Goal: Task Accomplishment & Management: Use online tool/utility

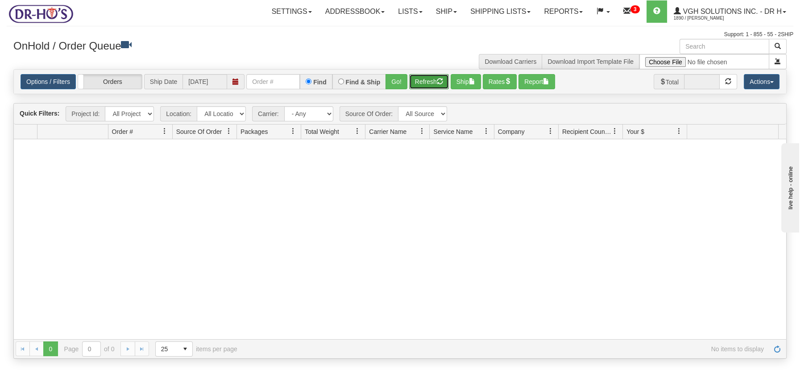
click at [433, 78] on button "Refresh" at bounding box center [429, 81] width 40 height 15
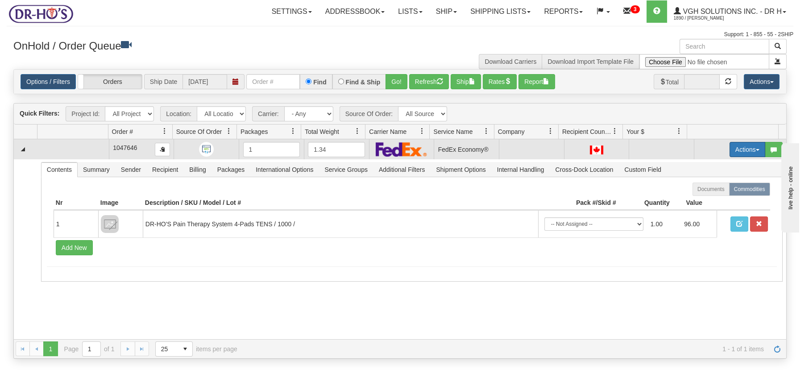
click at [750, 146] on button "Actions" at bounding box center [748, 149] width 36 height 15
click at [707, 164] on span "Open" at bounding box center [712, 166] width 21 height 7
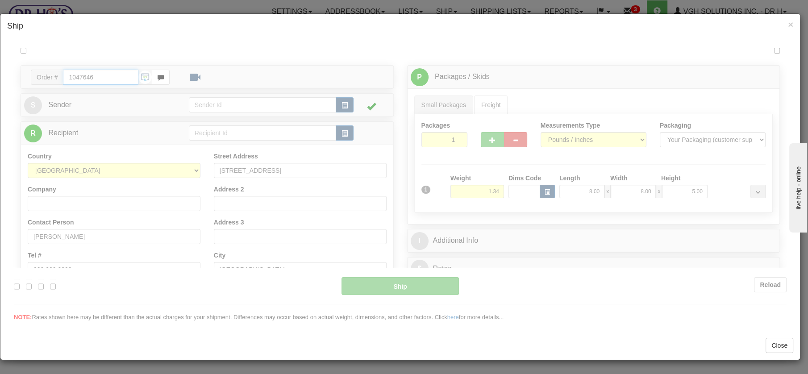
type input "20"
type input "09:35"
type input "16:00"
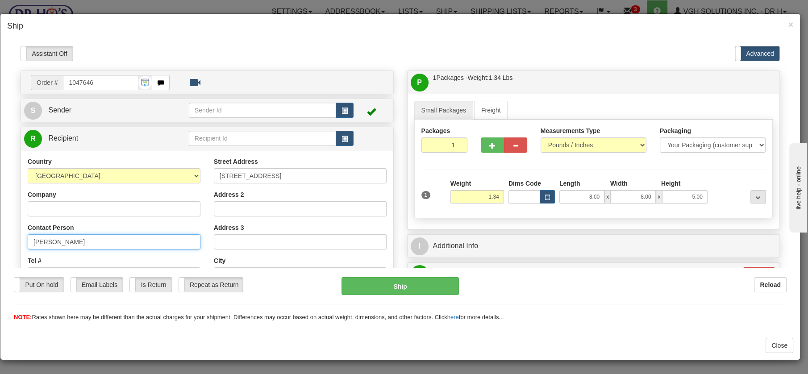
drag, startPoint x: 84, startPoint y: 244, endPoint x: 14, endPoint y: 236, distance: 70.5
click at [14, 236] on div "Order # 1047646 S" at bounding box center [207, 267] width 386 height 394
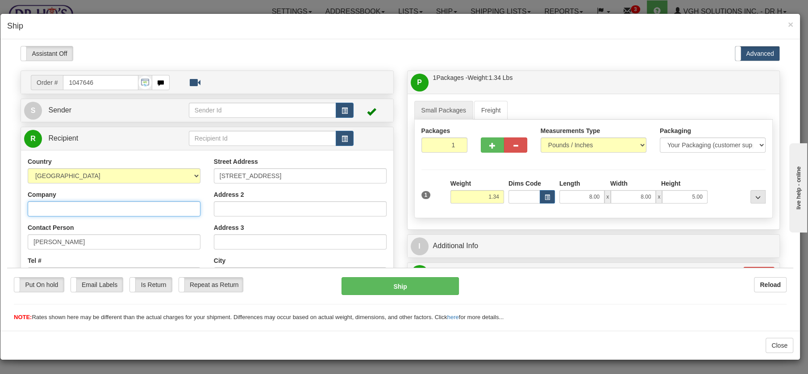
click at [70, 211] on input "Company" at bounding box center [114, 208] width 173 height 15
paste input "[PERSON_NAME]"
type input "[PERSON_NAME]"
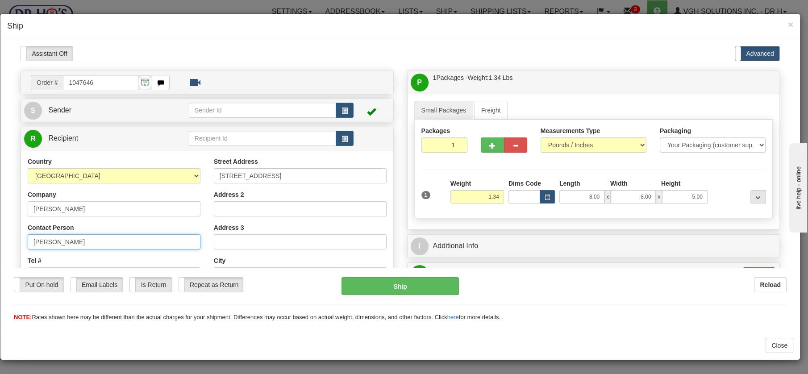
drag, startPoint x: 70, startPoint y: 237, endPoint x: 16, endPoint y: 236, distance: 54.0
click at [16, 236] on div "Order # 1047646 S" at bounding box center [207, 267] width 386 height 394
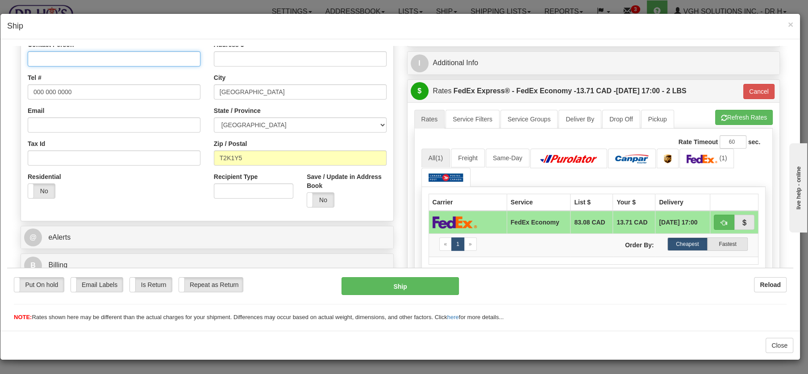
scroll to position [188, 0]
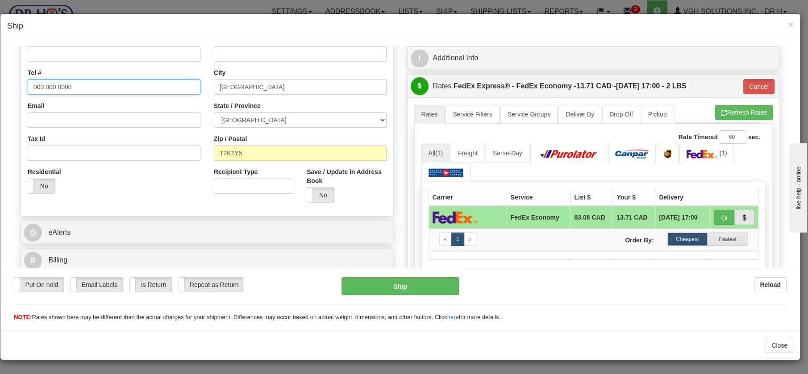
drag, startPoint x: 75, startPoint y: 83, endPoint x: 8, endPoint y: 77, distance: 66.8
click at [8, 77] on div "Please wait... Attention! Ok Add to Bidding... Preview Custom Documents Preview…" at bounding box center [400, 162] width 786 height 609
type input "4038358564"
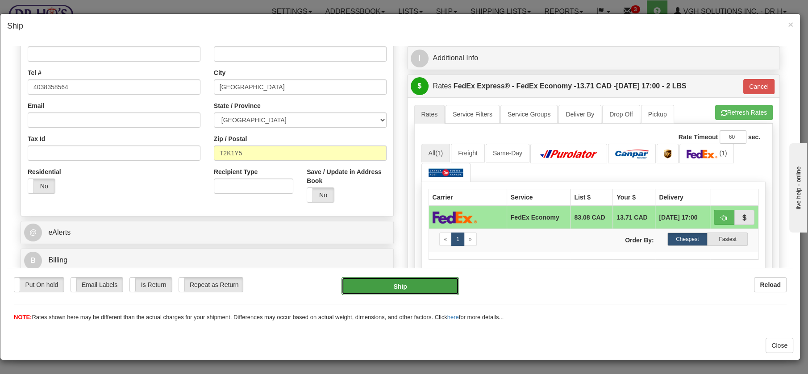
click at [392, 283] on button "Ship" at bounding box center [399, 286] width 117 height 18
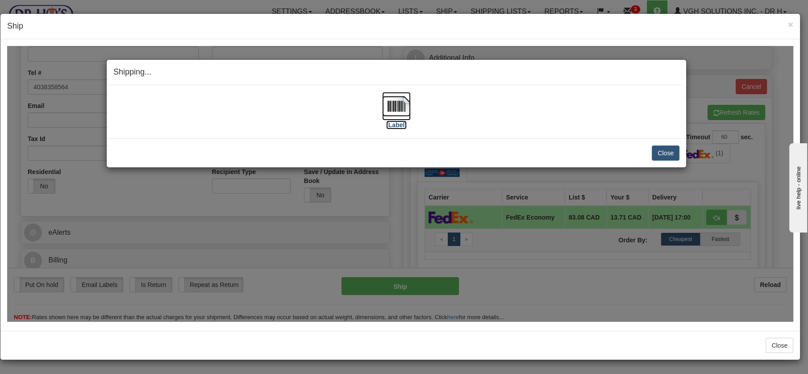
click at [401, 104] on img at bounding box center [396, 105] width 29 height 29
click at [663, 155] on button "Close" at bounding box center [665, 152] width 28 height 15
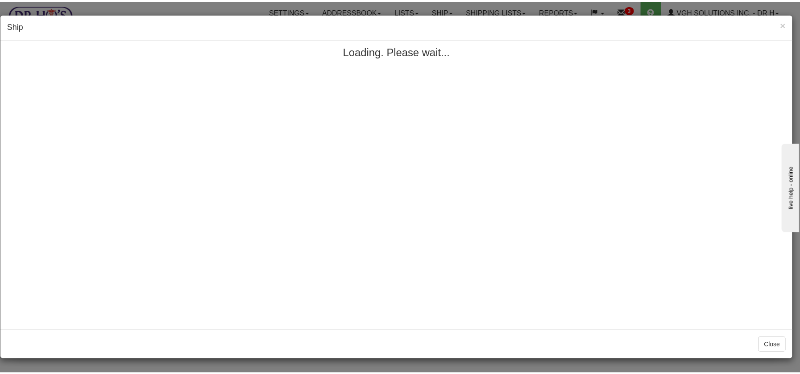
scroll to position [0, 0]
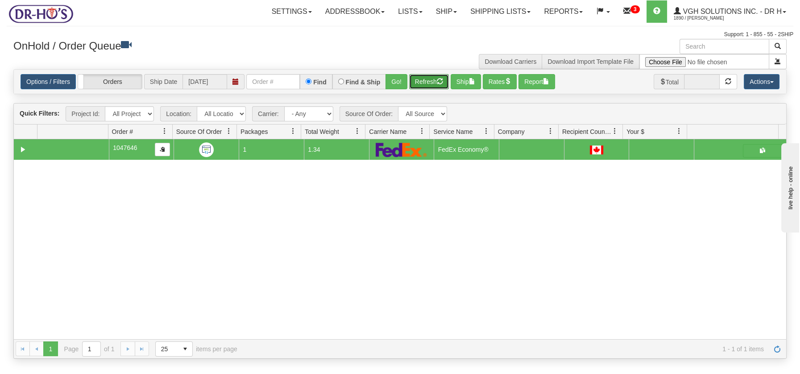
click at [436, 83] on button "Refresh" at bounding box center [429, 81] width 40 height 15
